Goal: Information Seeking & Learning: Learn about a topic

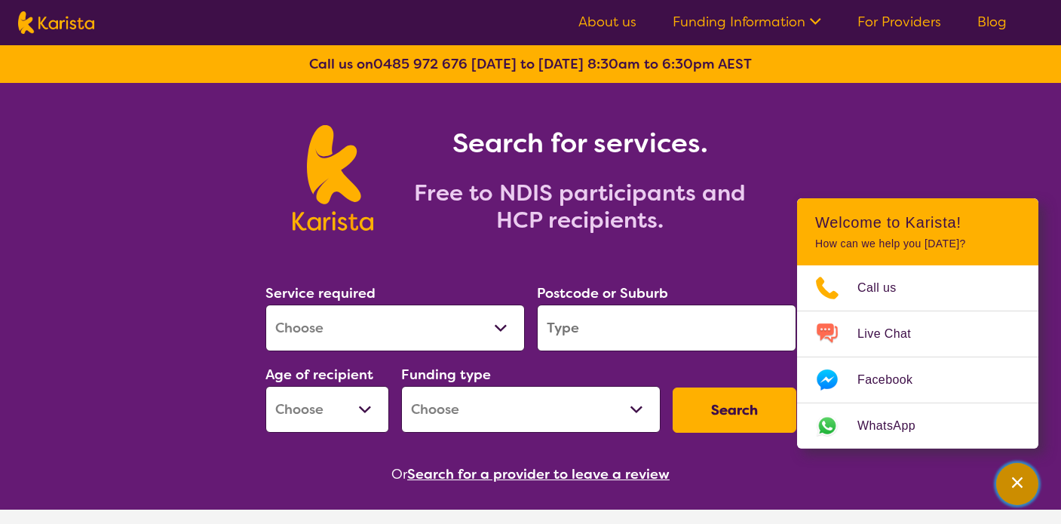
click at [1018, 476] on icon "Channel Menu" at bounding box center [1017, 482] width 15 height 15
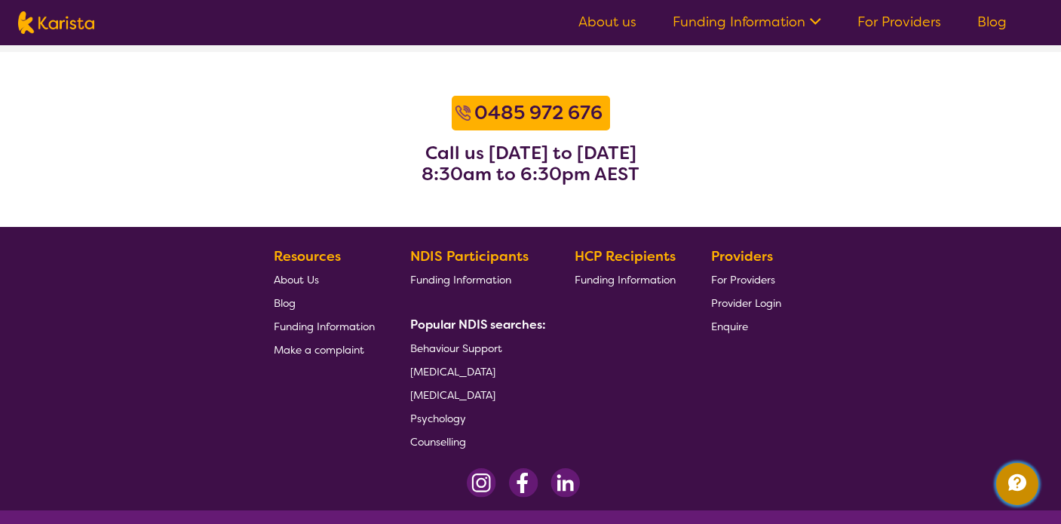
scroll to position [2007, 0]
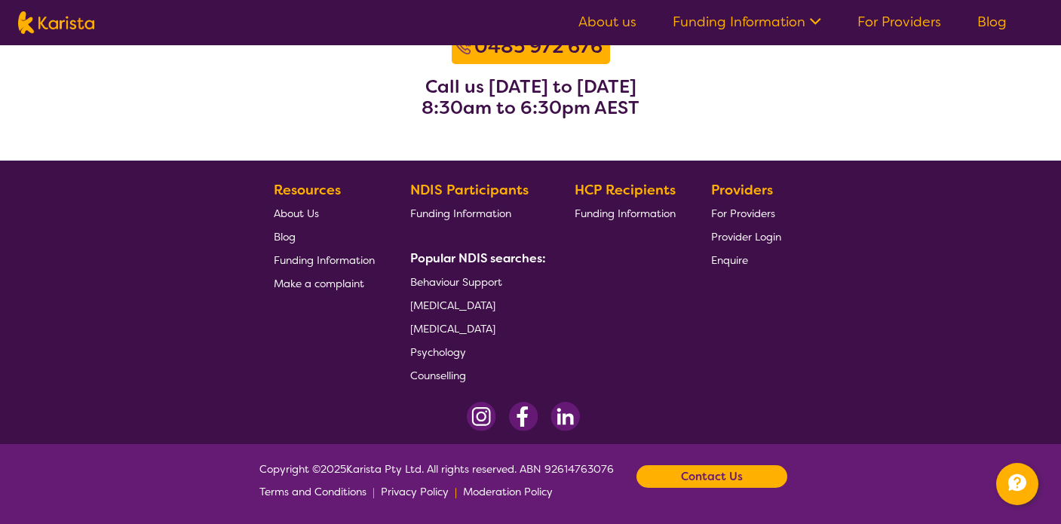
click at [304, 207] on span "About Us" at bounding box center [296, 214] width 45 height 14
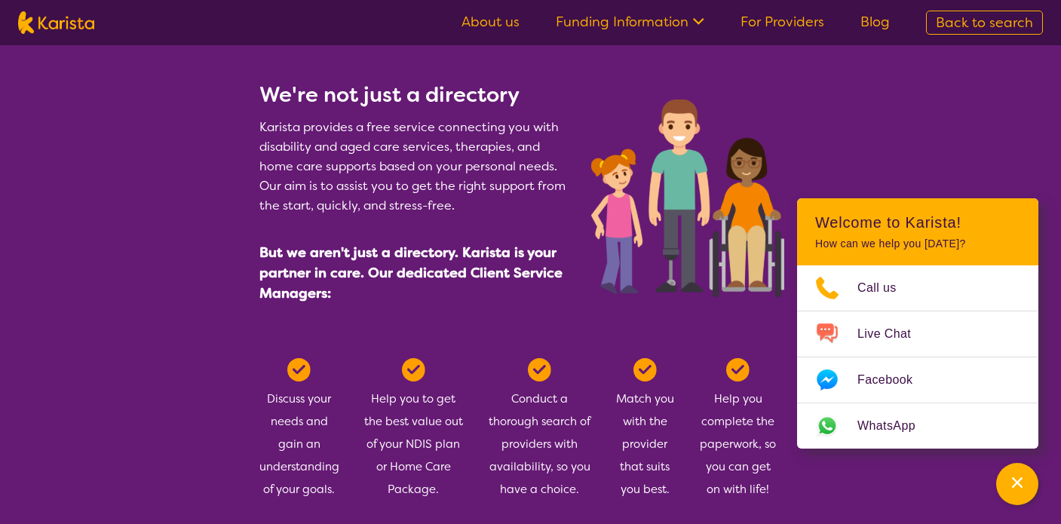
scroll to position [649, 0]
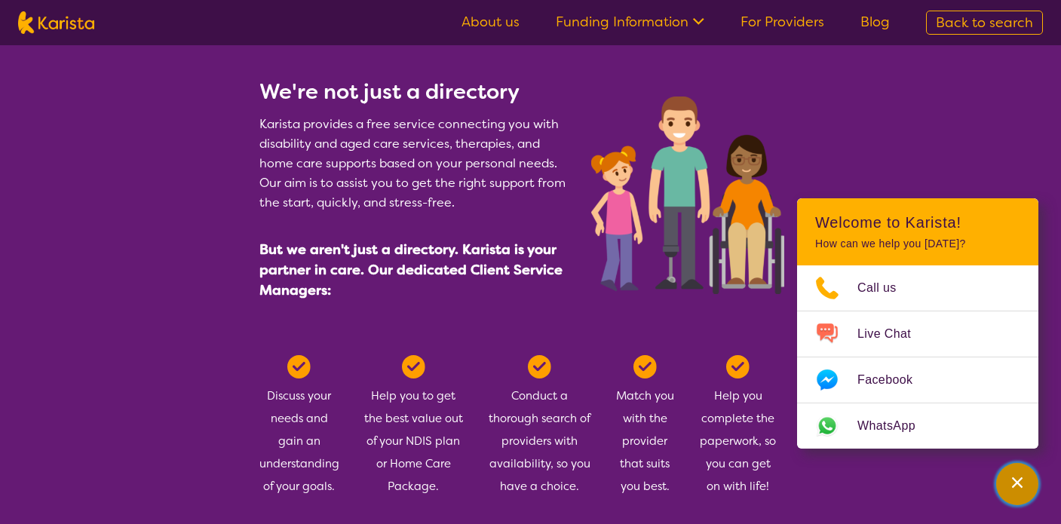
click at [1005, 474] on div "Channel Menu" at bounding box center [1018, 484] width 30 height 33
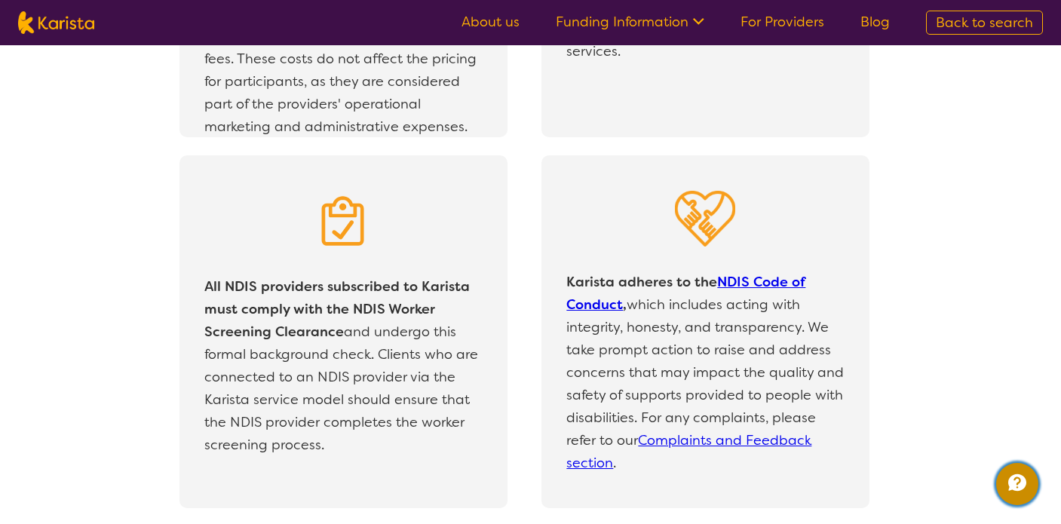
scroll to position [3386, 0]
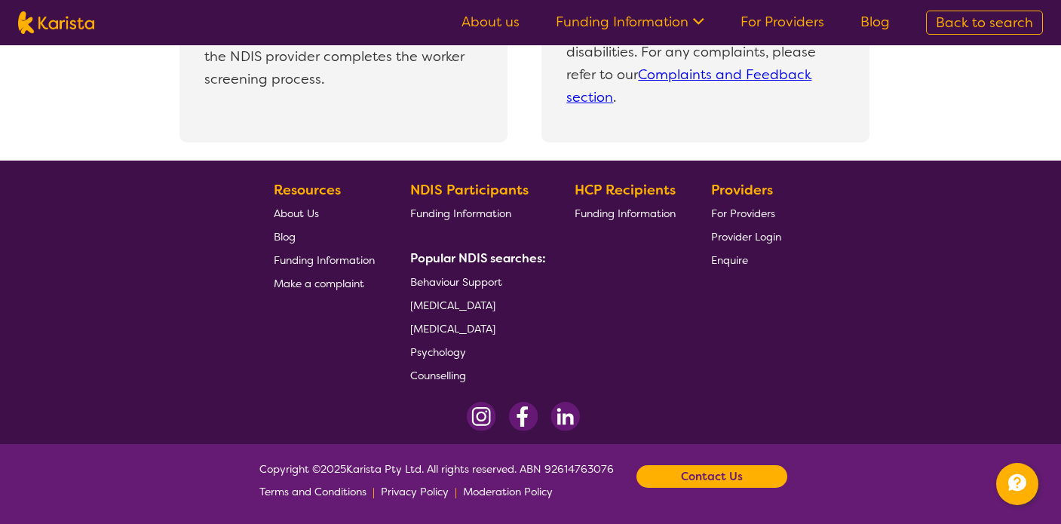
click at [444, 218] on span "Funding Information" at bounding box center [460, 214] width 101 height 14
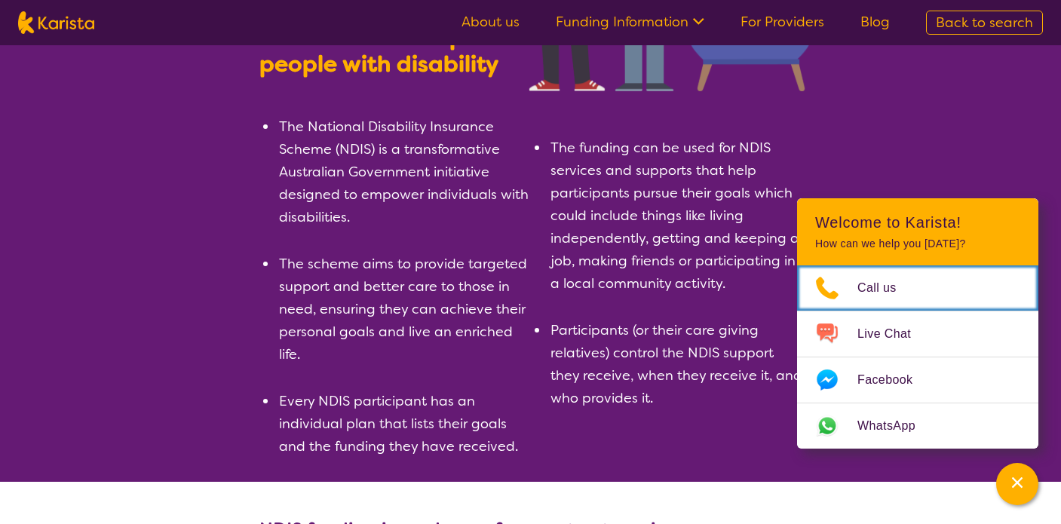
scroll to position [284, 0]
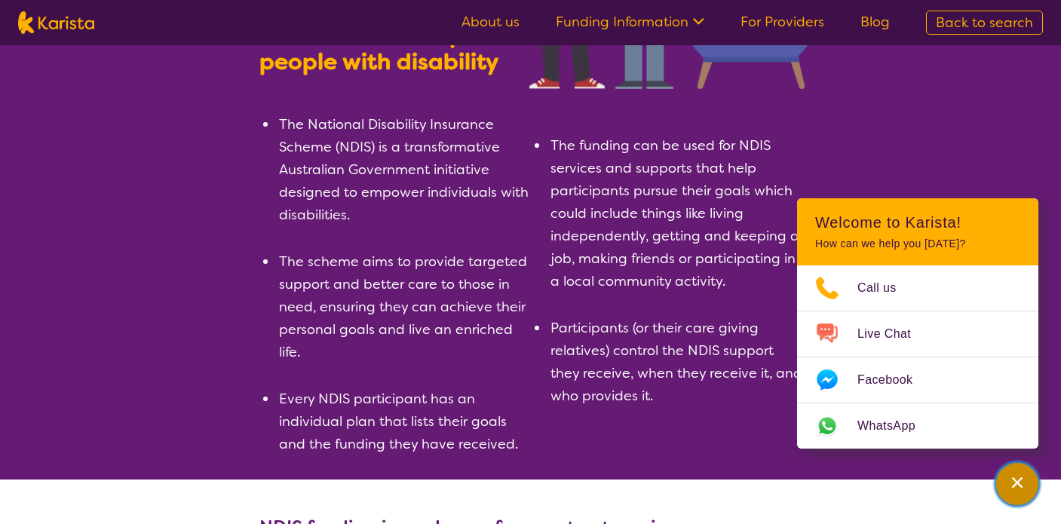
click at [1021, 492] on div "Channel Menu" at bounding box center [1018, 484] width 30 height 33
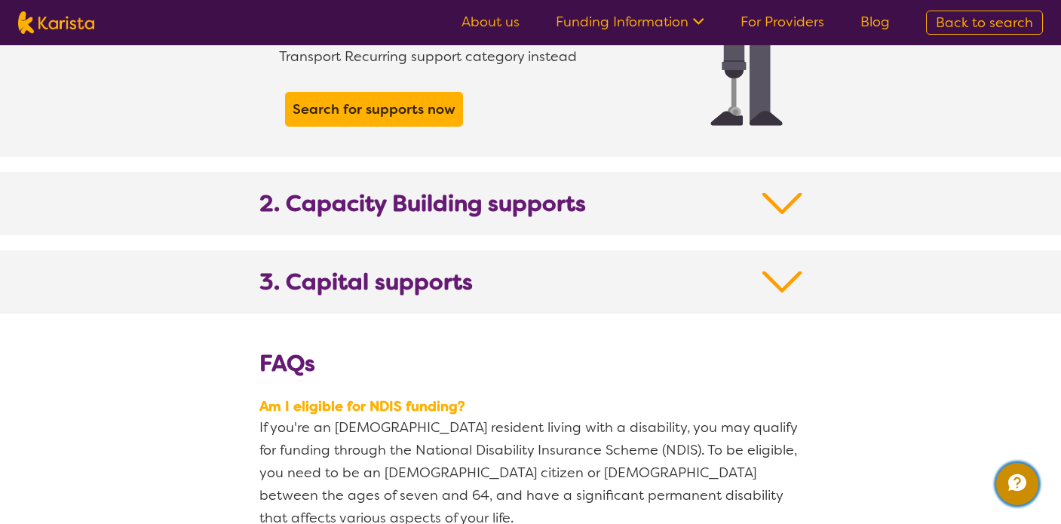
scroll to position [862, 0]
